Goal: Information Seeking & Learning: Learn about a topic

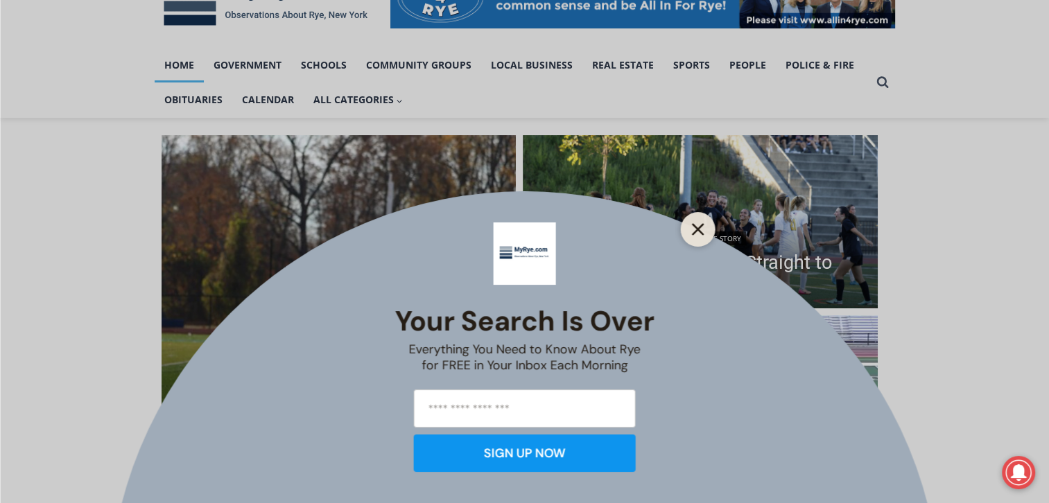
click at [696, 225] on icon "Close" at bounding box center [698, 229] width 12 height 12
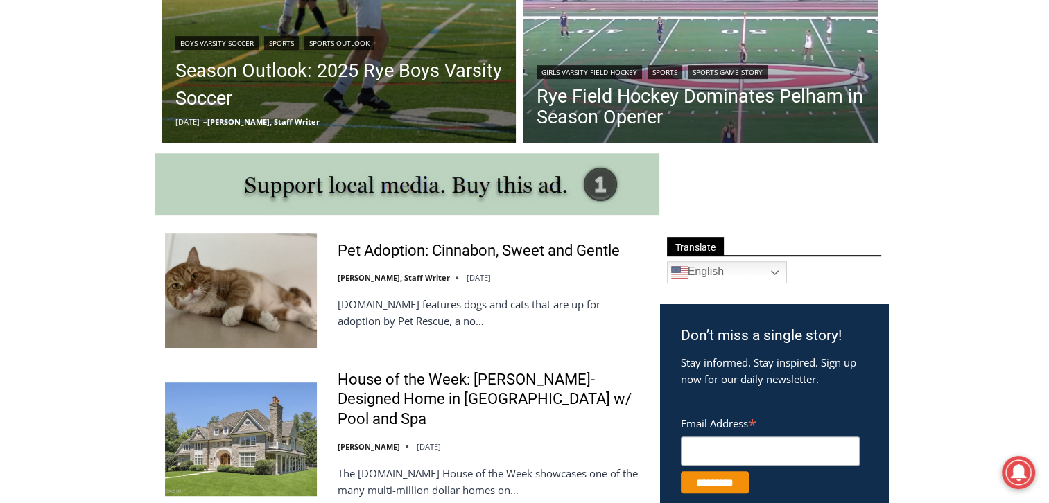
scroll to position [668, 0]
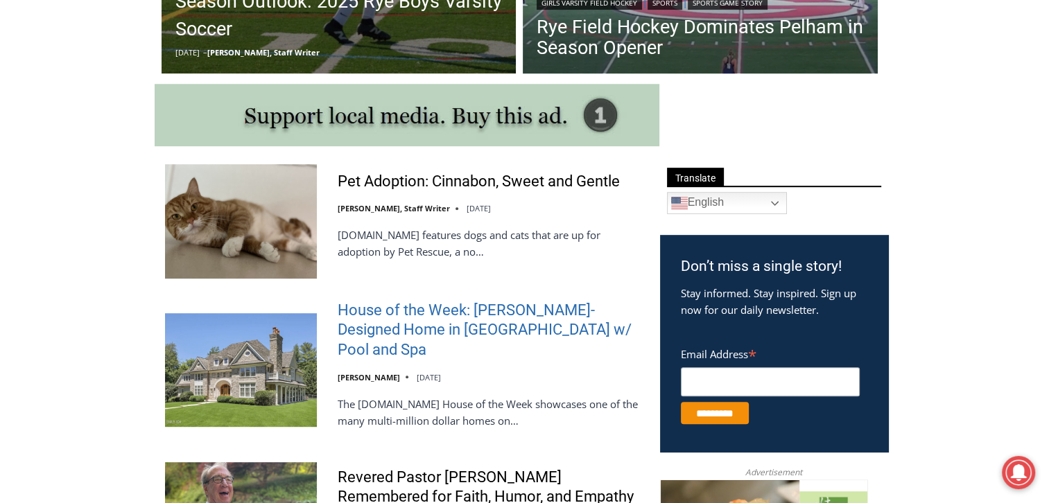
click at [432, 315] on link "House of the Week: [PERSON_NAME]-Designed Home in [GEOGRAPHIC_DATA] w/ Pool and…" at bounding box center [490, 331] width 304 height 60
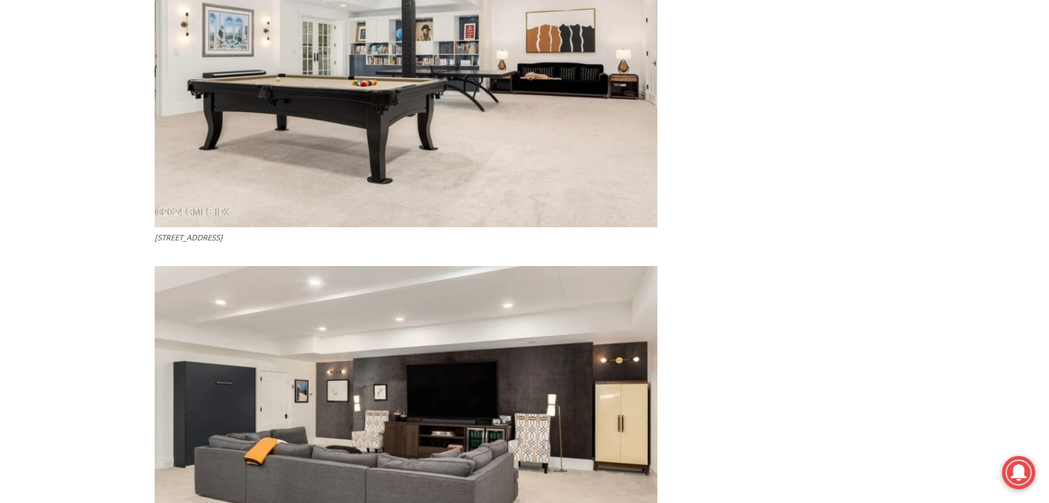
scroll to position [4893, 0]
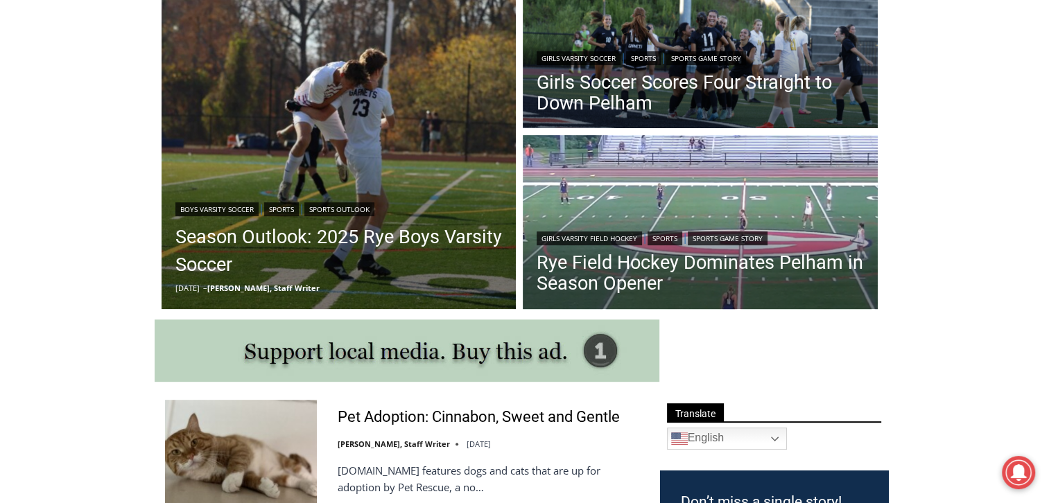
scroll to position [17, 0]
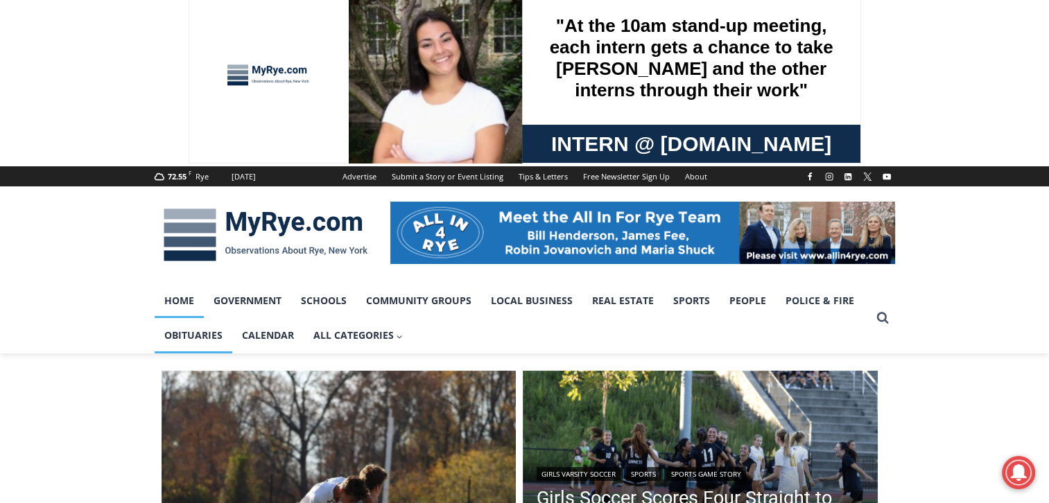
click at [176, 336] on link "Obituaries" at bounding box center [194, 335] width 78 height 35
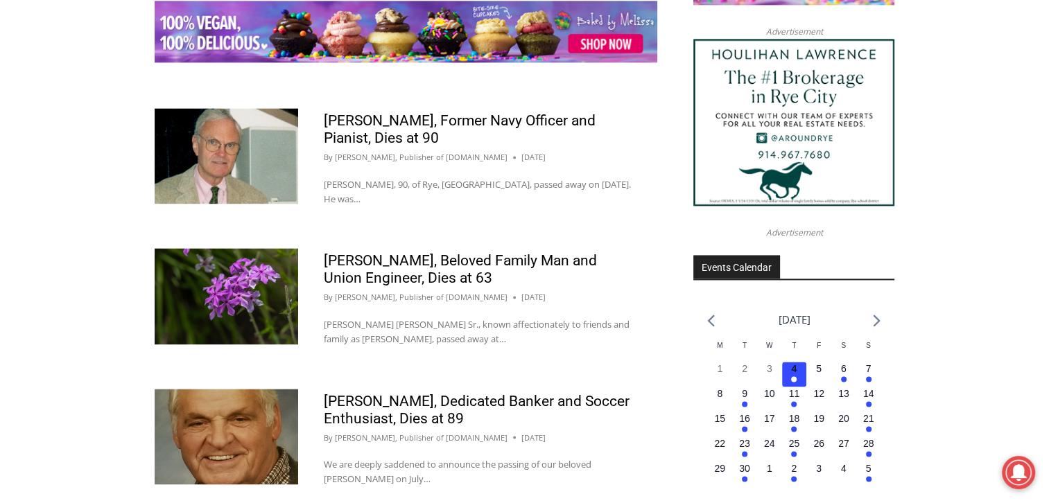
scroll to position [2125, 0]
